Goal: Check status: Check status

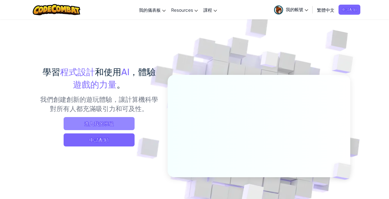
click at [103, 125] on span "進入我的班級" at bounding box center [99, 123] width 71 height 13
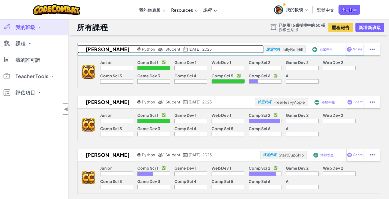
click at [101, 47] on h2 "[PERSON_NAME]" at bounding box center [107, 49] width 58 height 8
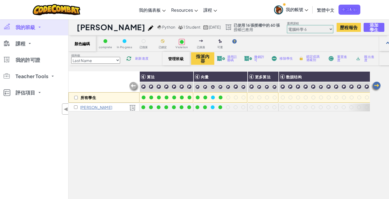
click at [38, 27] on link "我的班級" at bounding box center [34, 27] width 68 height 16
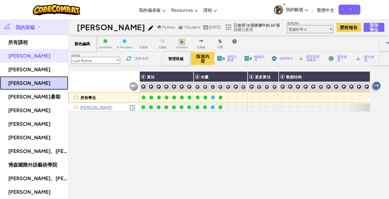
click at [17, 89] on link "[PERSON_NAME]" at bounding box center [34, 83] width 68 height 14
select select "5632661322961295f9428638"
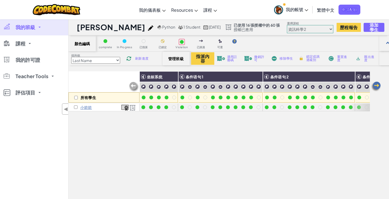
click at [378, 84] on img at bounding box center [375, 86] width 11 height 11
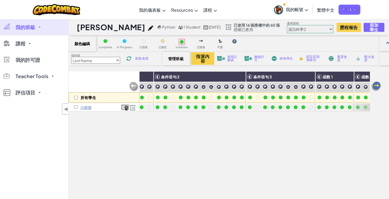
click at [378, 84] on img at bounding box center [375, 86] width 11 height 11
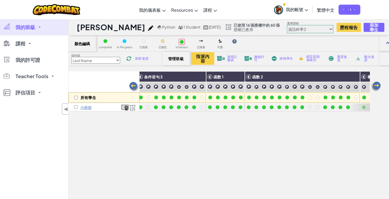
click at [378, 84] on img at bounding box center [375, 86] width 11 height 11
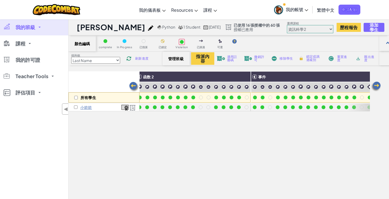
click at [378, 84] on img at bounding box center [375, 86] width 11 height 11
